Goal: Task Accomplishment & Management: Manage account settings

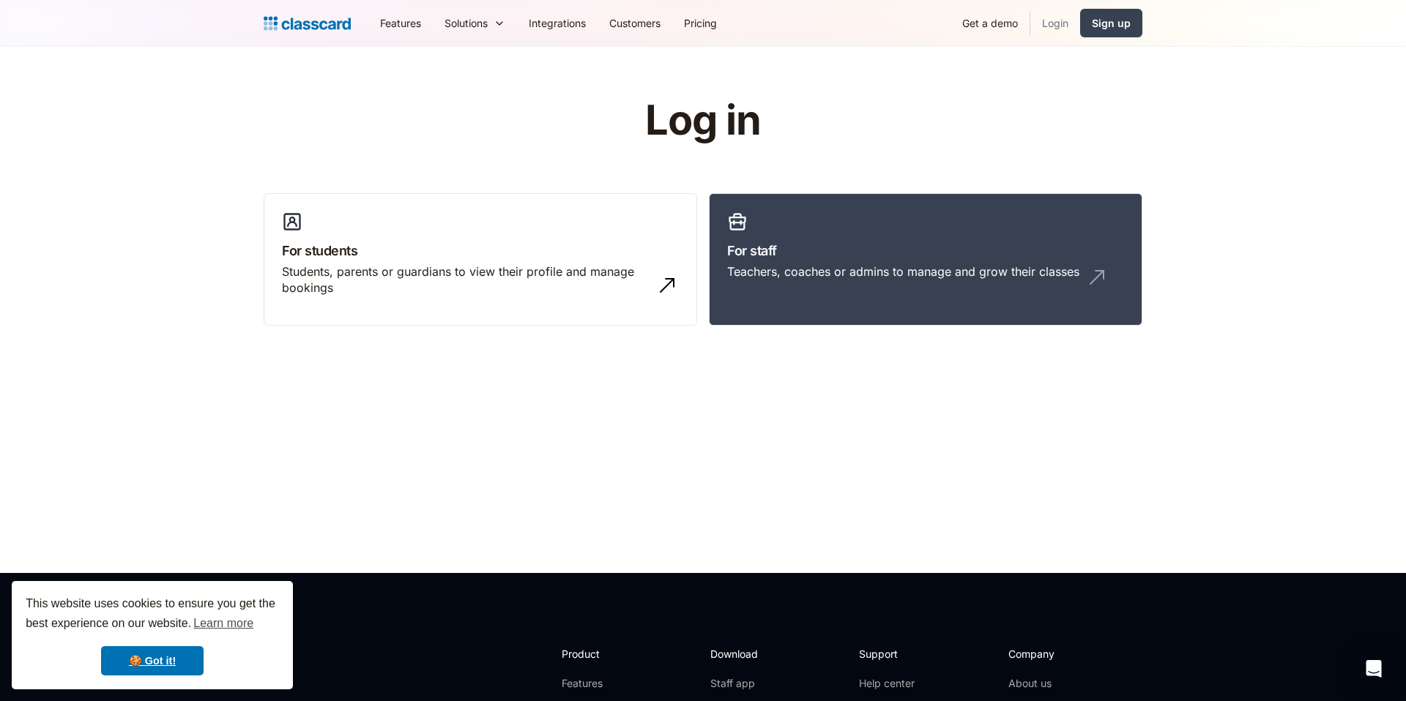
click at [1061, 22] on link "Login" at bounding box center [1055, 23] width 50 height 33
click at [744, 245] on h3 "For staff" at bounding box center [925, 251] width 397 height 20
